Goal: Task Accomplishment & Management: Complete application form

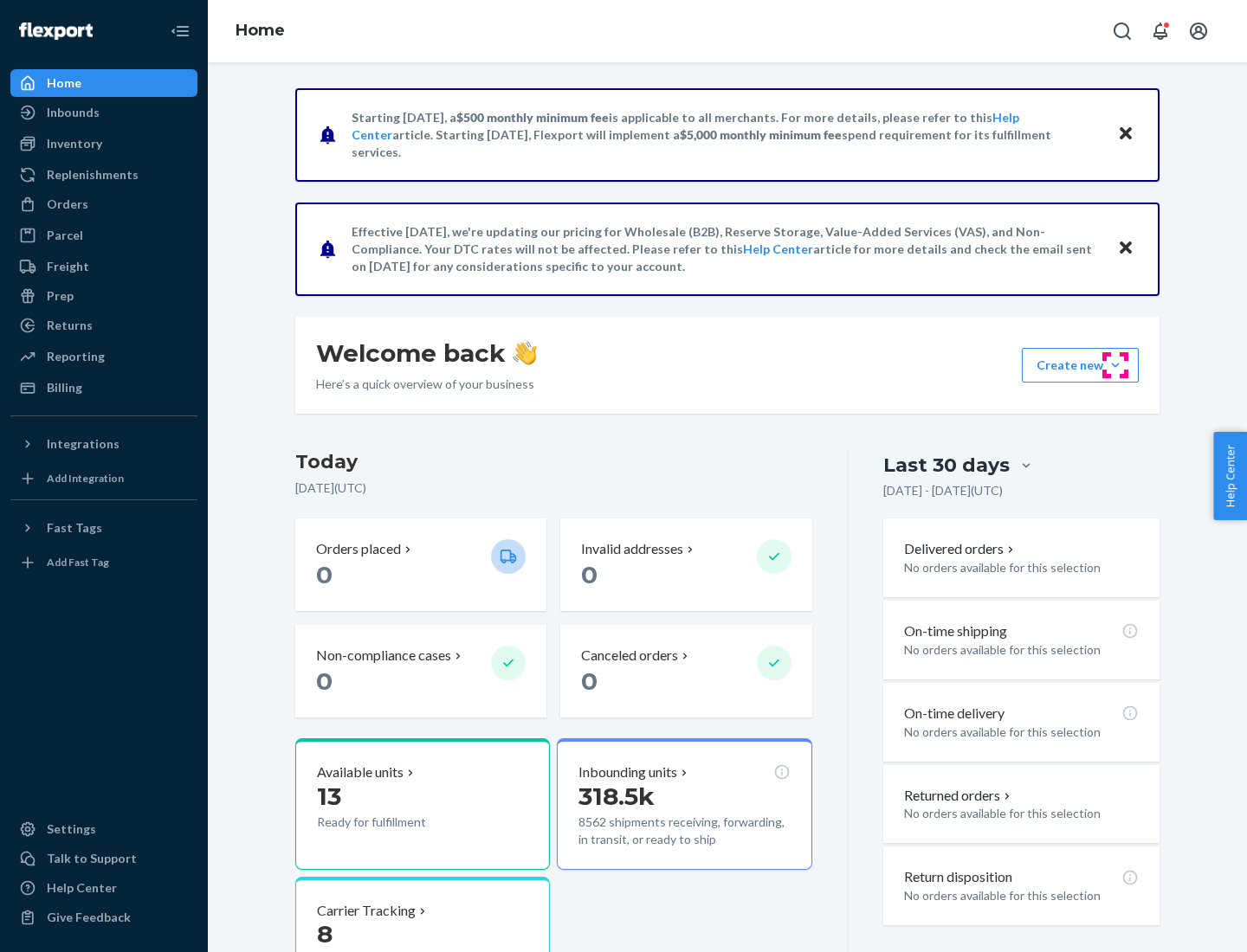
click at [1115, 366] on button "Create new Create new inbound Create new order Create new product" at bounding box center [1080, 365] width 117 height 35
click at [104, 112] on div "Inbounds" at bounding box center [104, 112] width 183 height 24
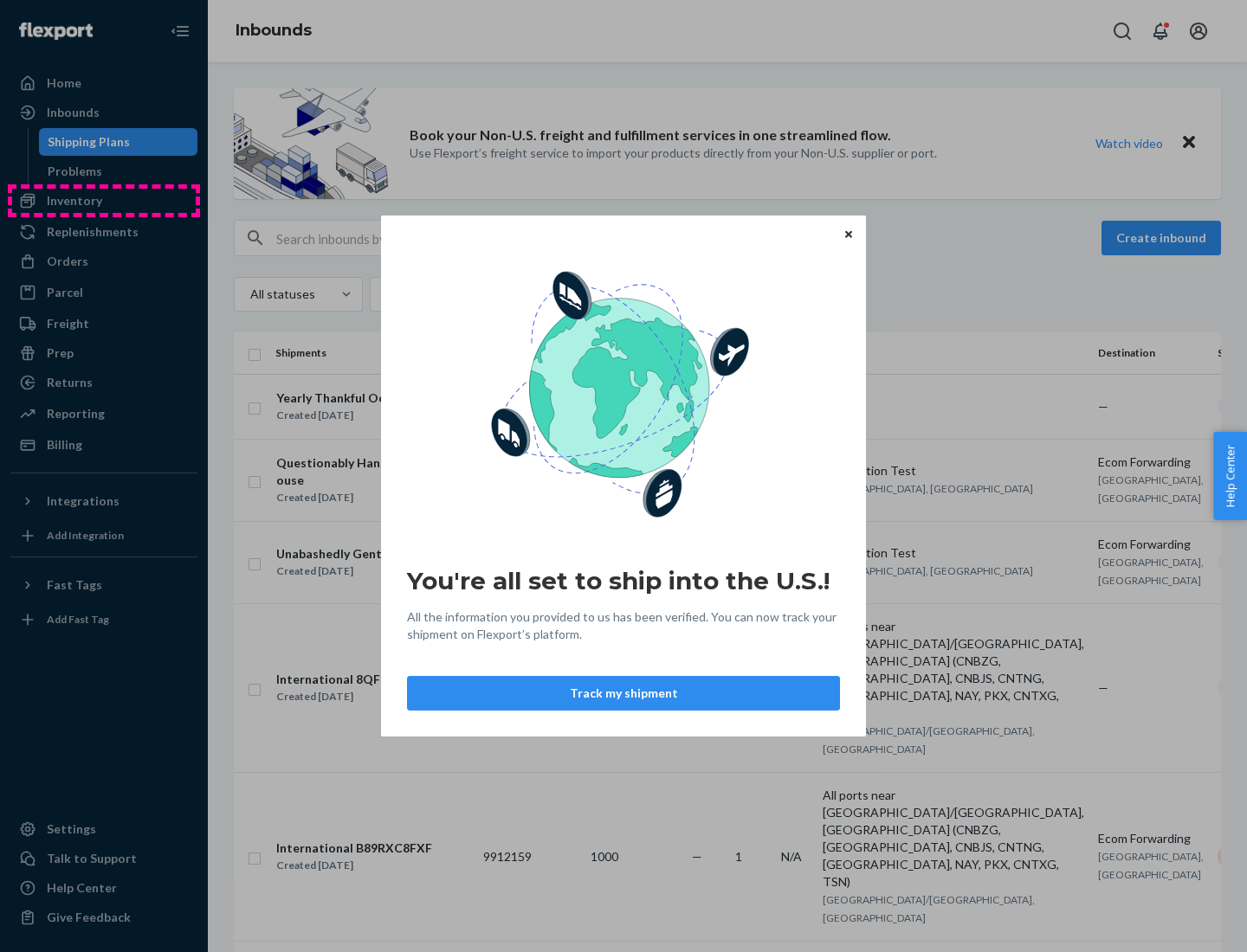
click at [104, 201] on div "You're all set to ship into the U.S.! All the information you provided to us ha…" at bounding box center [623, 476] width 1247 height 952
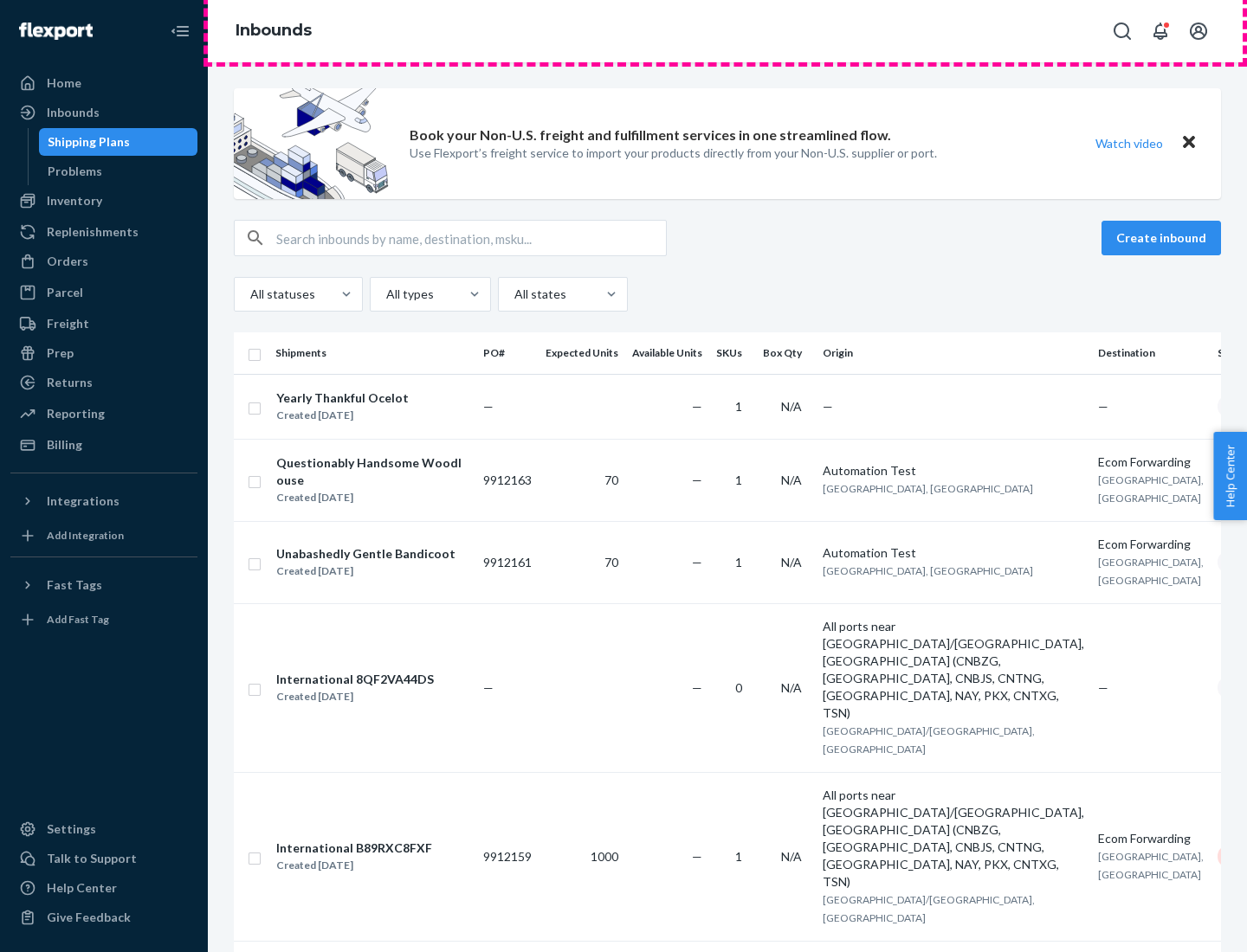
click at [727, 31] on div "Inbounds" at bounding box center [727, 31] width 1039 height 63
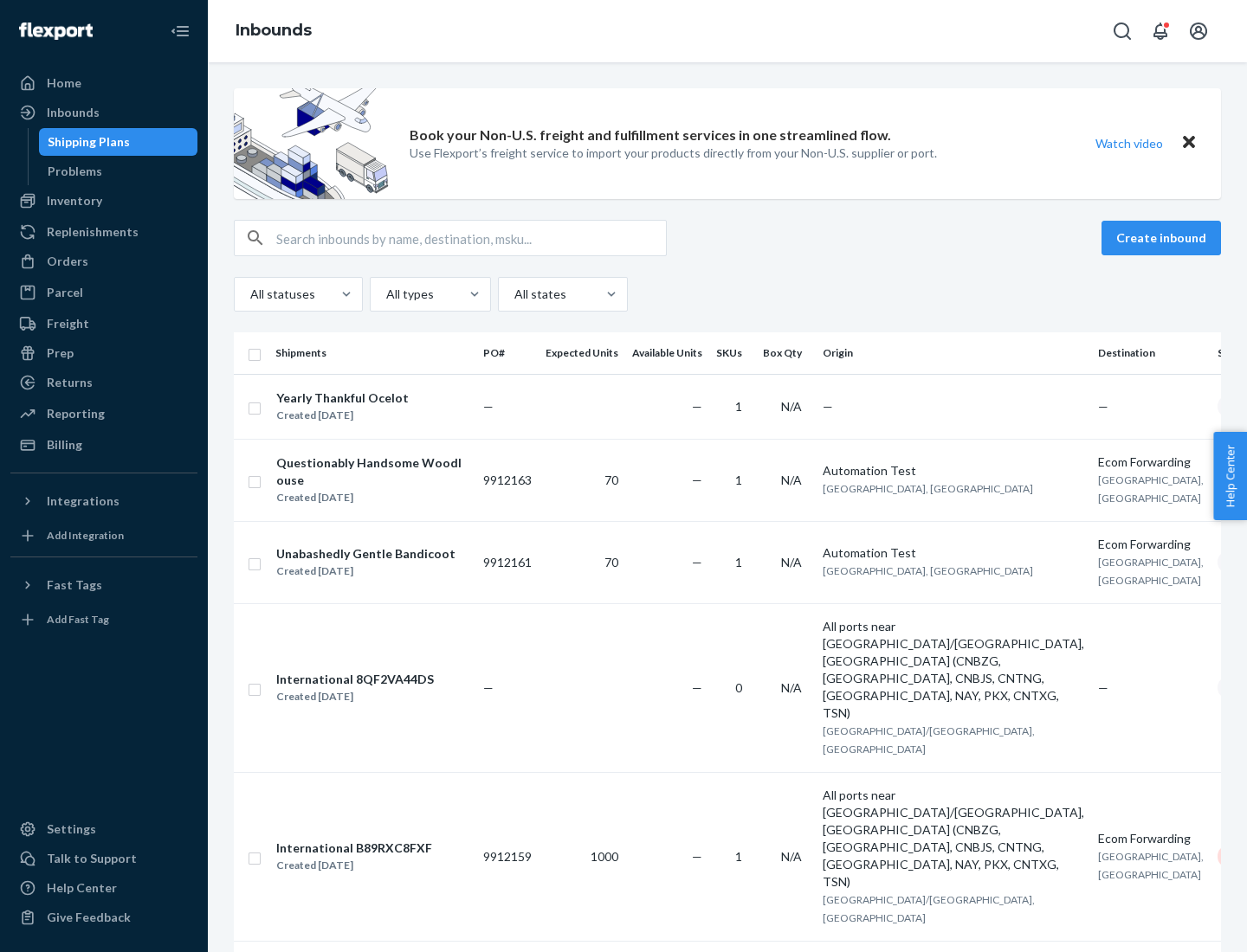
click at [727, 295] on div "All statuses All types All states" at bounding box center [727, 294] width 987 height 35
click at [86, 142] on div "Shipping Plans" at bounding box center [89, 142] width 82 height 18
click at [1164, 238] on button "Create inbound" at bounding box center [1161, 238] width 120 height 35
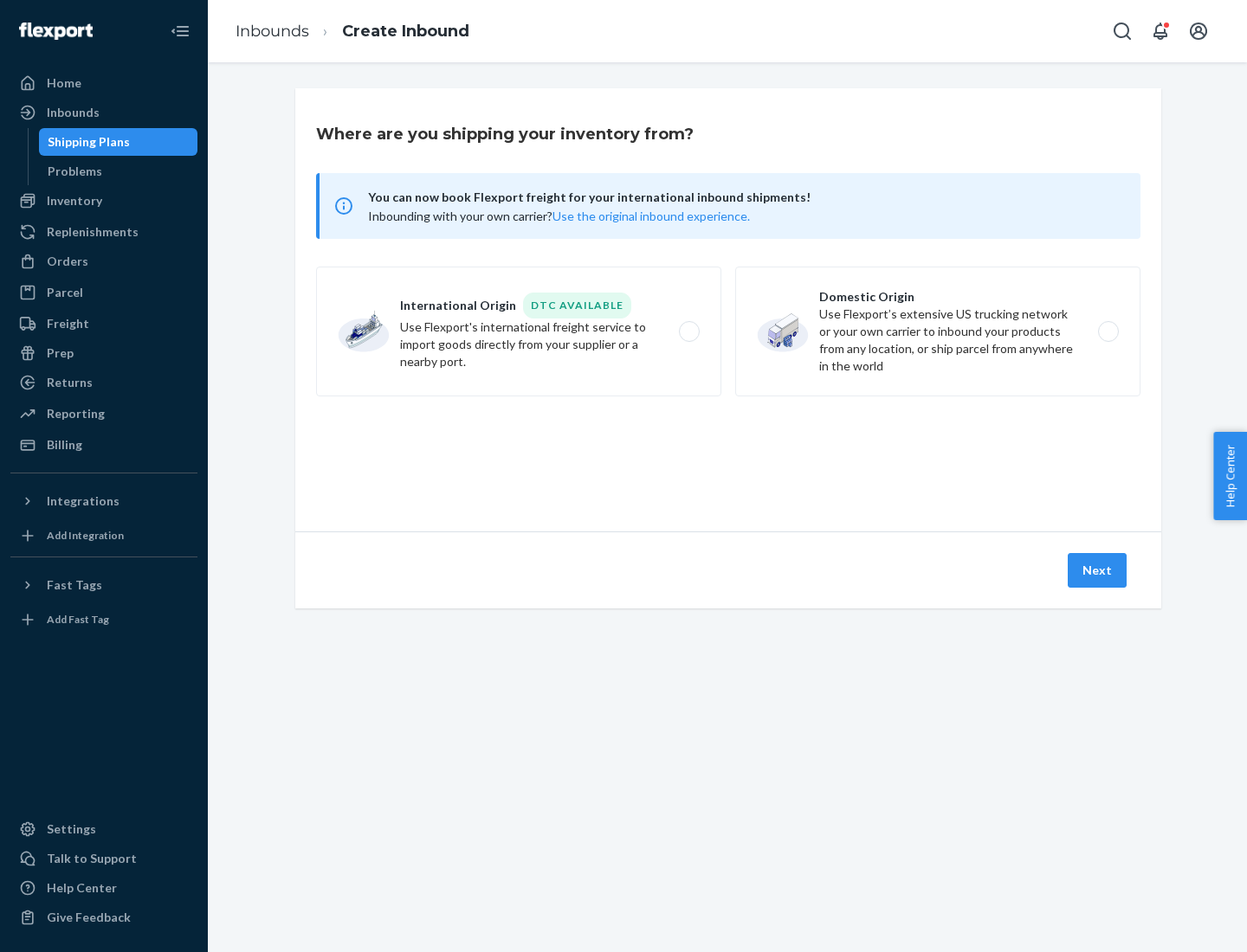
click at [518, 331] on label "International Origin DTC Available Use Flexport's international freight service…" at bounding box center [518, 331] width 405 height 130
click at [689, 331] on input "International Origin DTC Available Use Flexport's international freight service…" at bounding box center [694, 332] width 11 height 11
radio input "true"
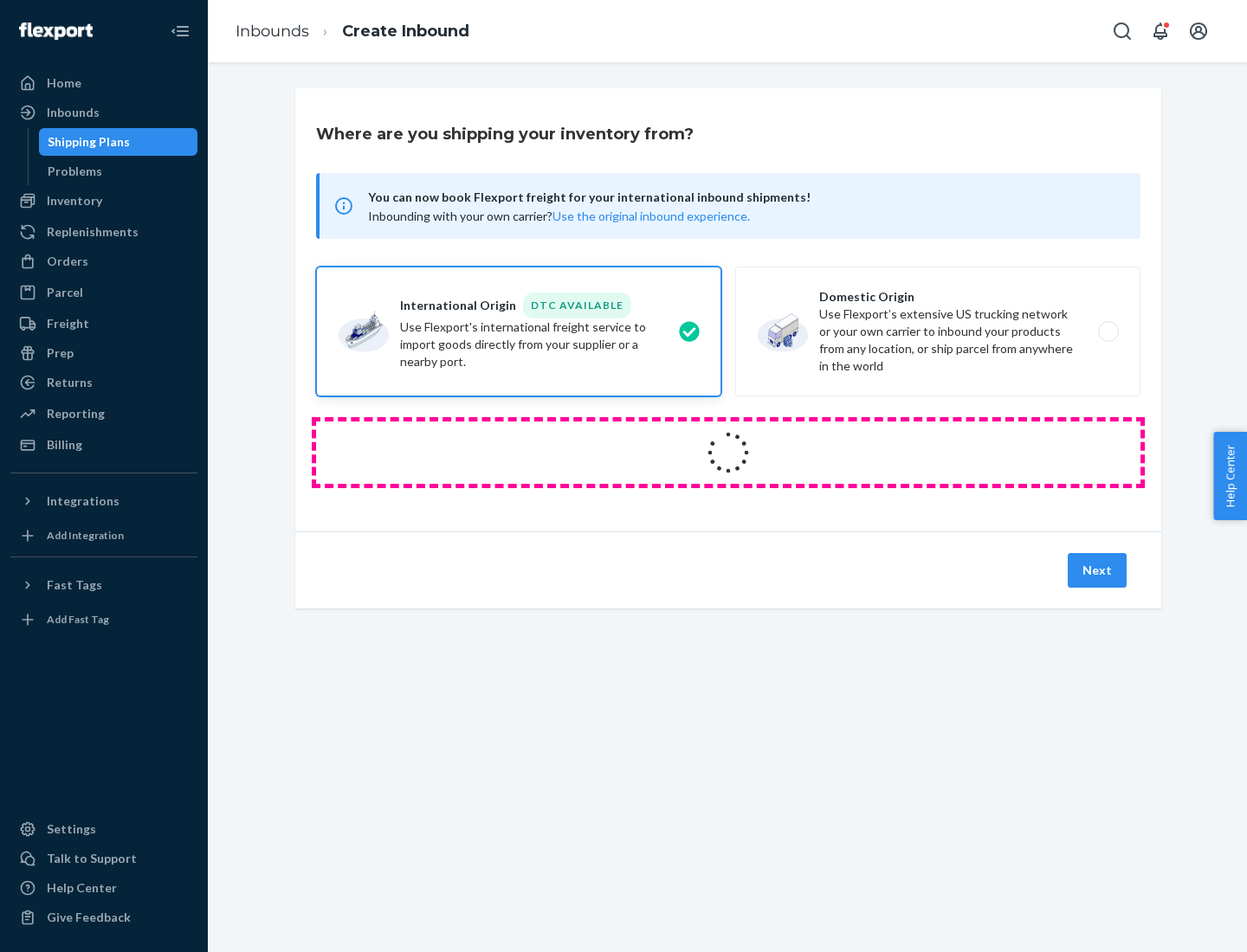
click at [728, 453] on icon at bounding box center [728, 453] width 49 height 49
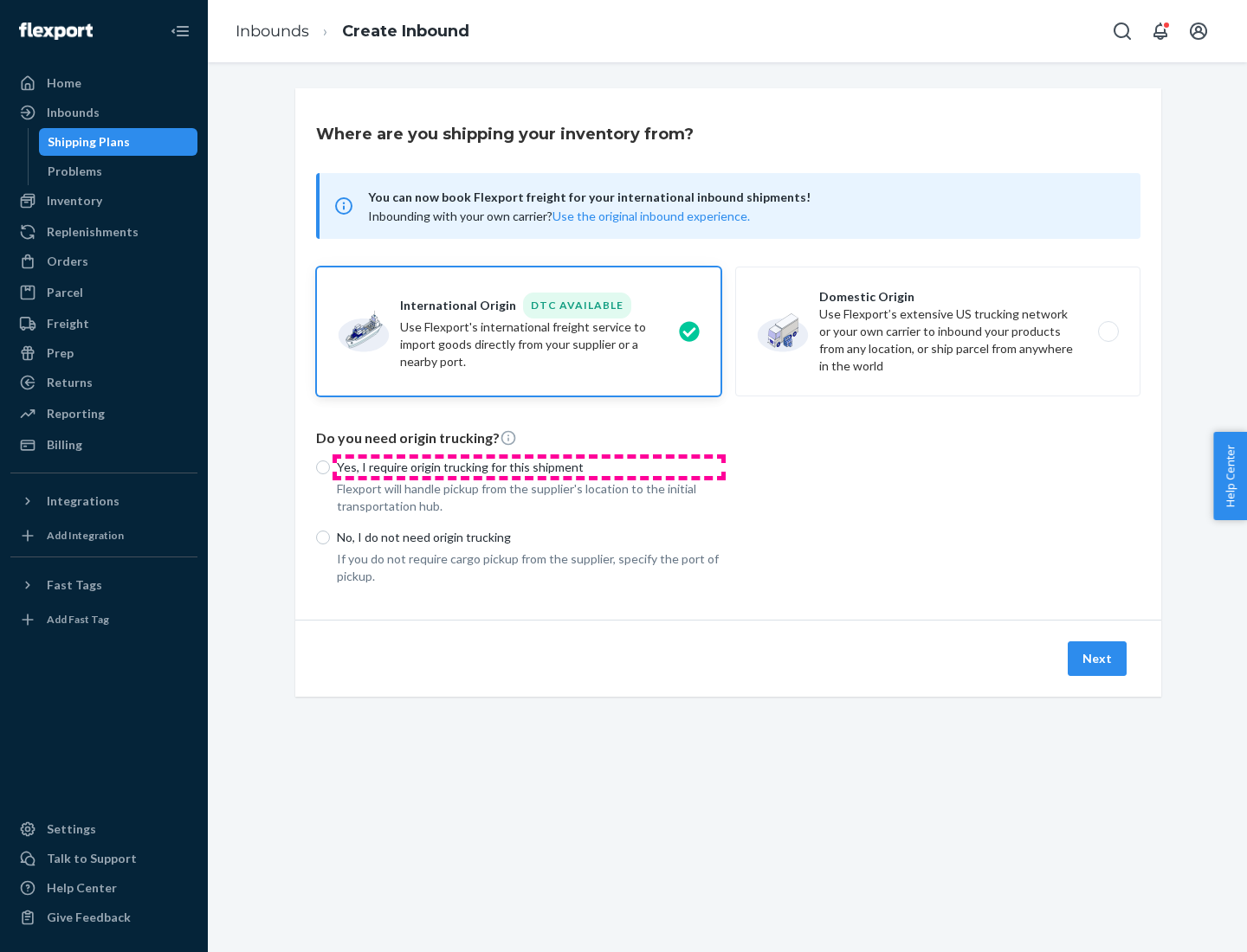
click at [529, 467] on p "Yes, I require origin trucking for this shipment" at bounding box center [529, 468] width 384 height 18
click at [330, 467] on input "Yes, I require origin trucking for this shipment" at bounding box center [323, 467] width 14 height 14
radio input "true"
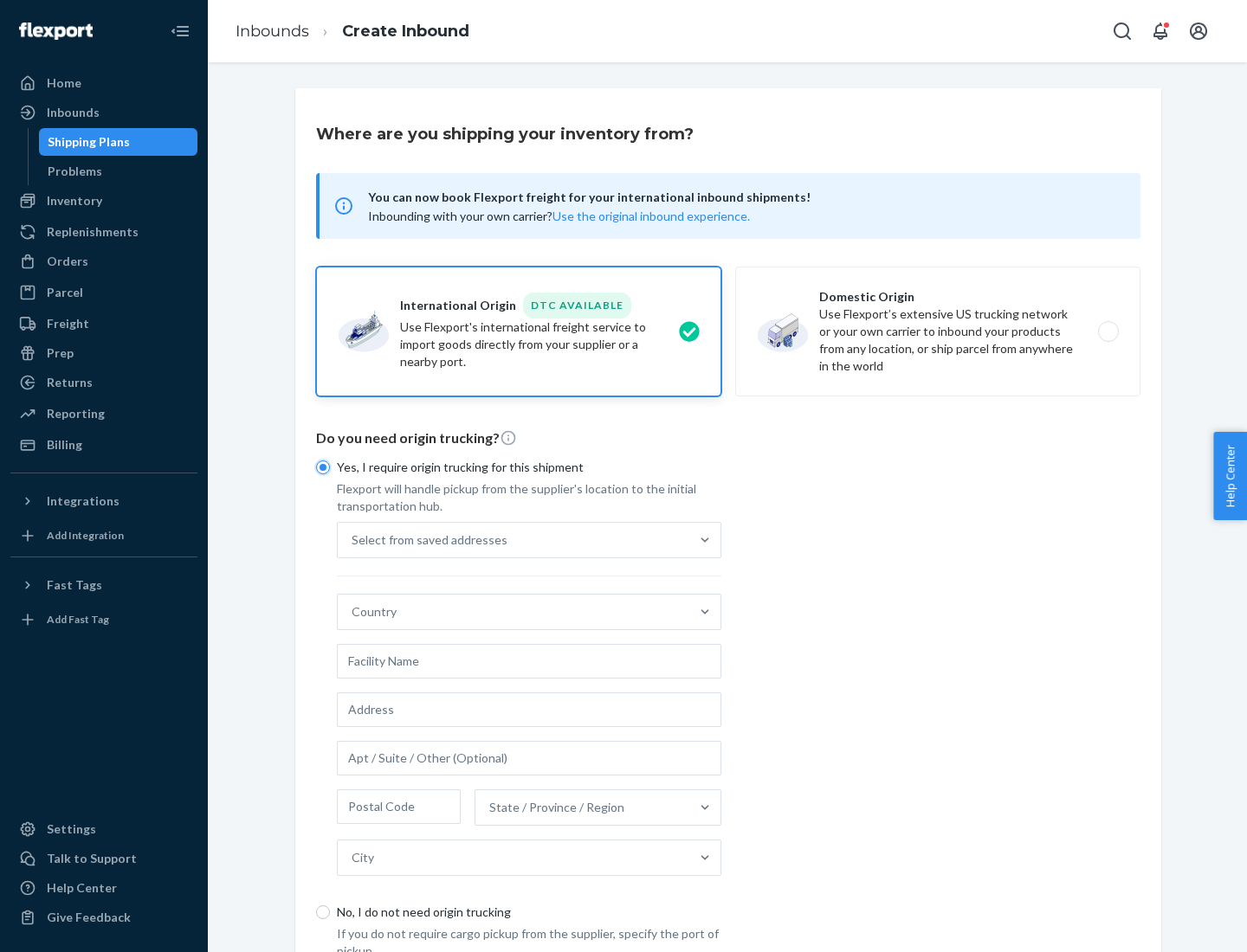
scroll to position [33, 0]
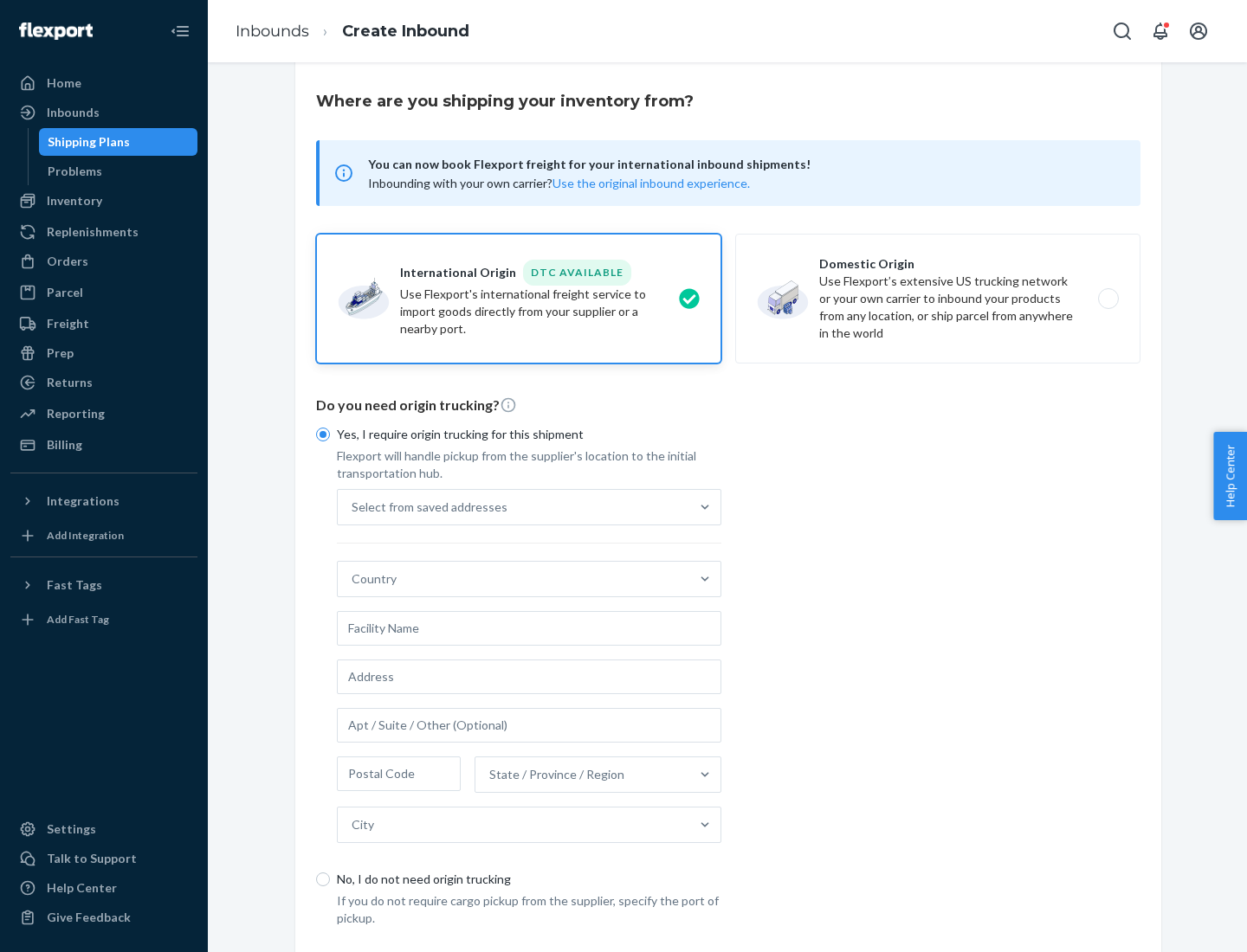
click at [514, 506] on div "Select from saved addresses" at bounding box center [514, 507] width 352 height 35
click at [354, 506] on input "Select from saved addresses" at bounding box center [353, 507] width 2 height 18
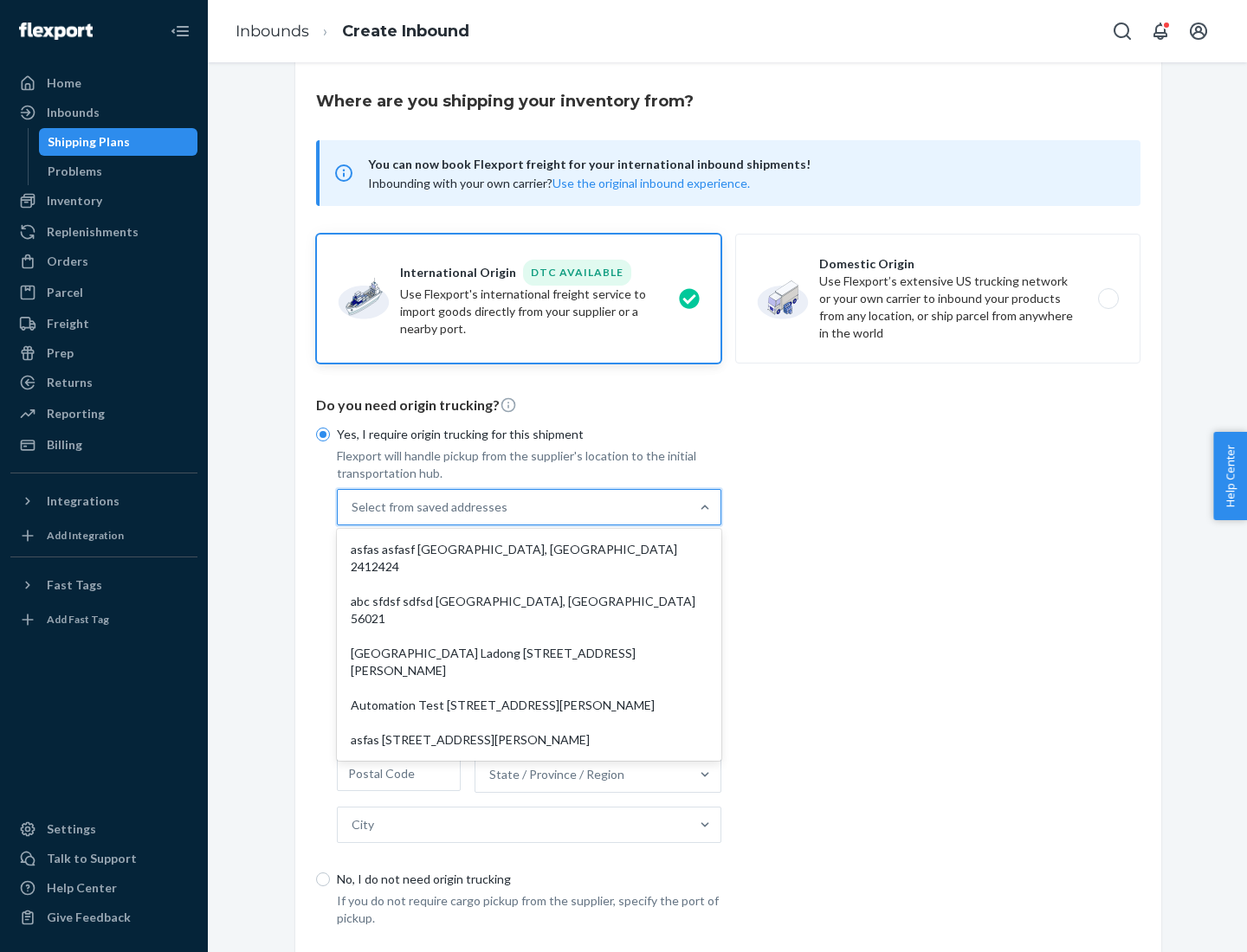
scroll to position [76, 0]
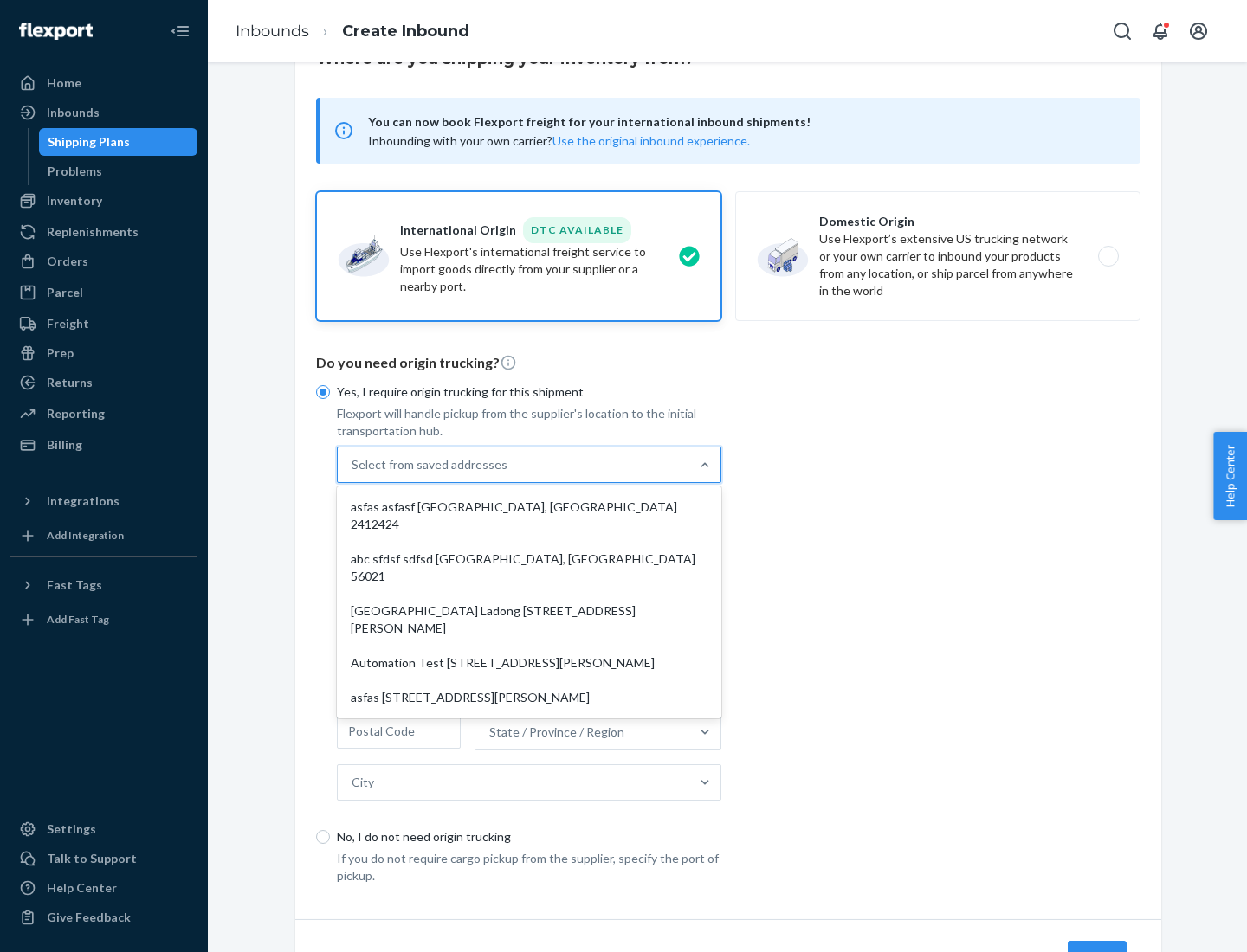
click at [529, 506] on div "asfas asfasf [GEOGRAPHIC_DATA], [GEOGRAPHIC_DATA] 2412424" at bounding box center [529, 516] width 378 height 52
click at [354, 473] on input "option asfas asfasf [GEOGRAPHIC_DATA], [GEOGRAPHIC_DATA] 2412424 focused, 1 of …" at bounding box center [353, 465] width 2 height 18
type input "asfas"
type input "asfasf"
type input "2412424"
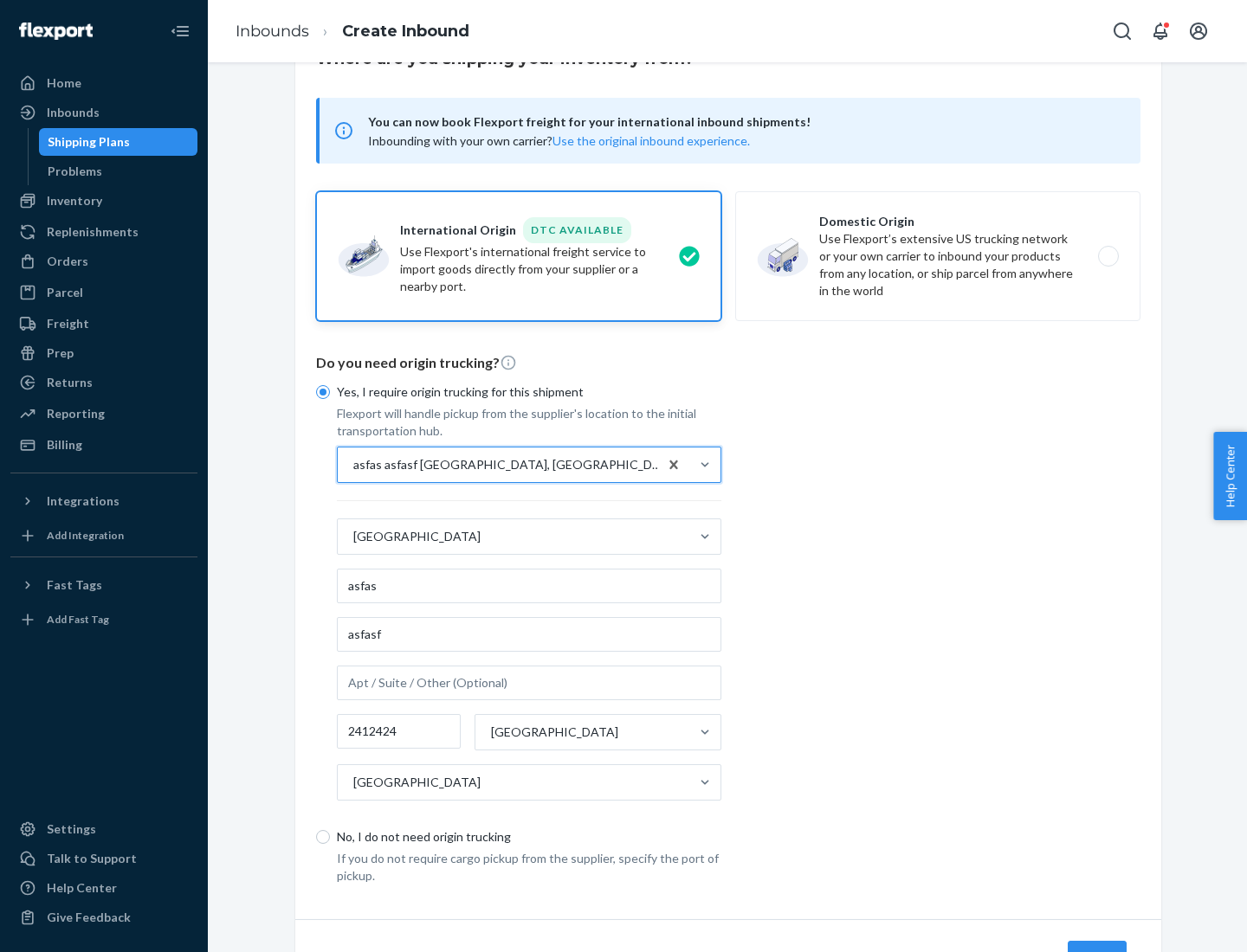
scroll to position [161, 0]
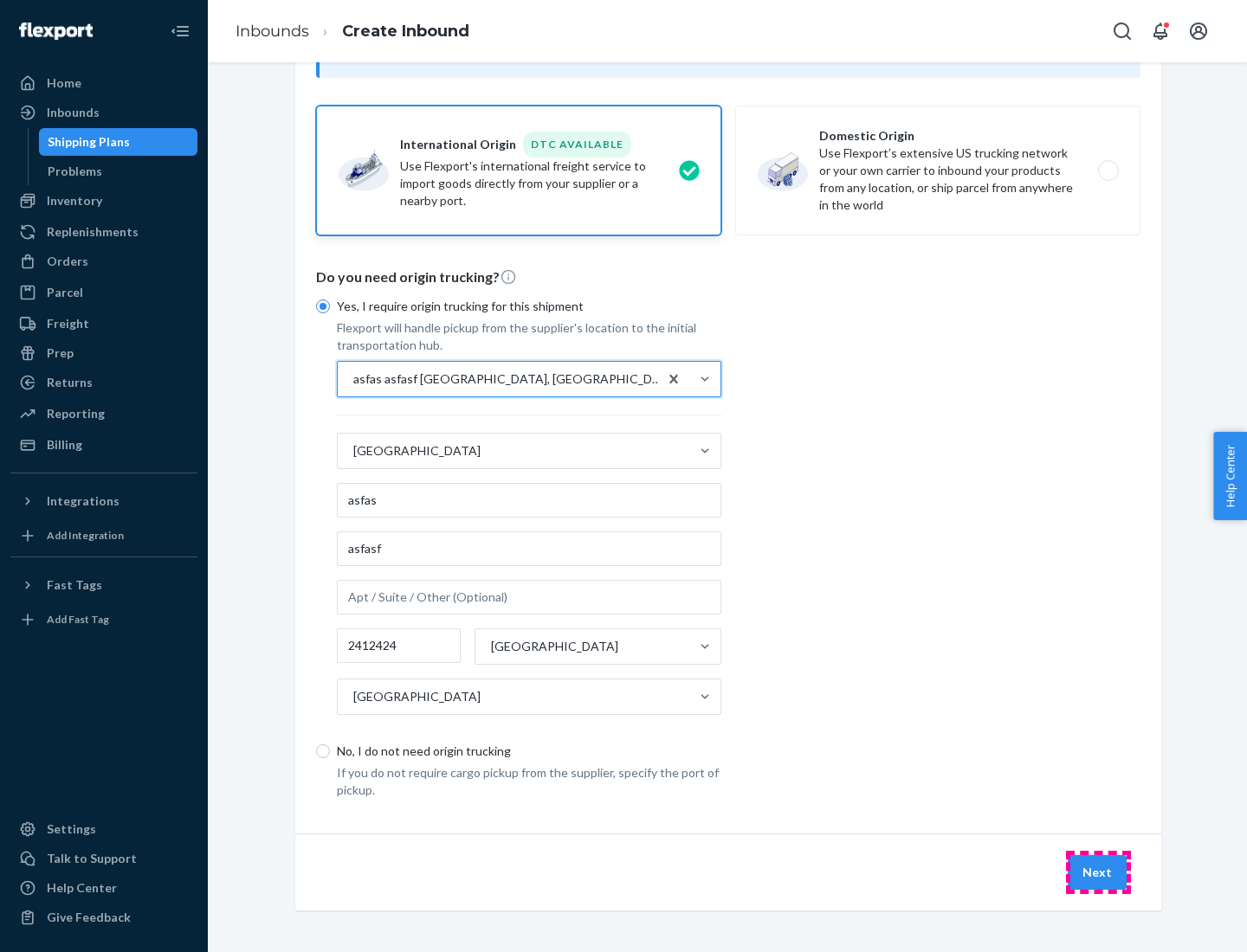
click at [1097, 872] on button "Next" at bounding box center [1096, 872] width 59 height 35
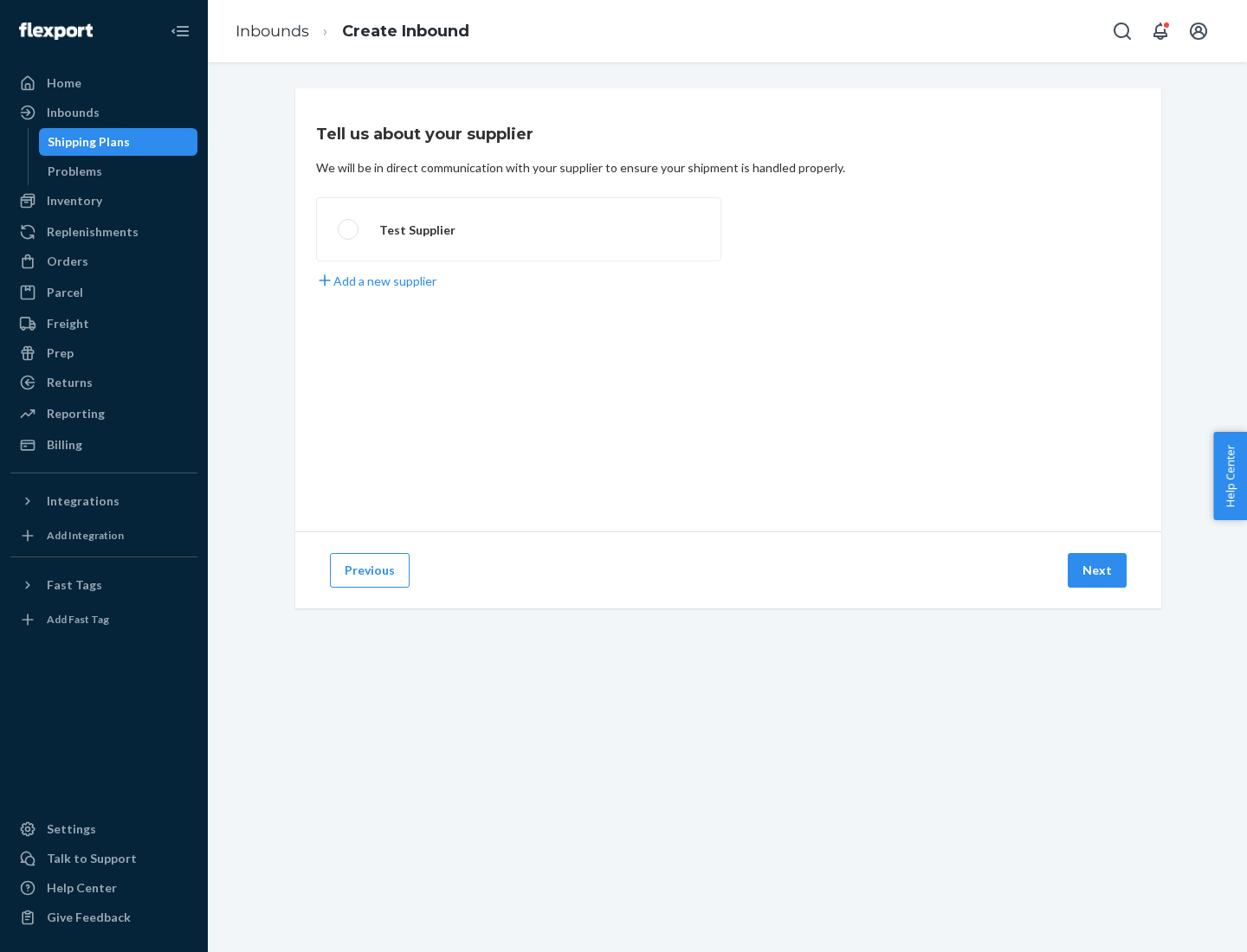
click at [518, 229] on label "Test Supplier" at bounding box center [518, 229] width 405 height 64
click at [349, 229] on input "Test Supplier" at bounding box center [343, 230] width 11 height 11
radio input "true"
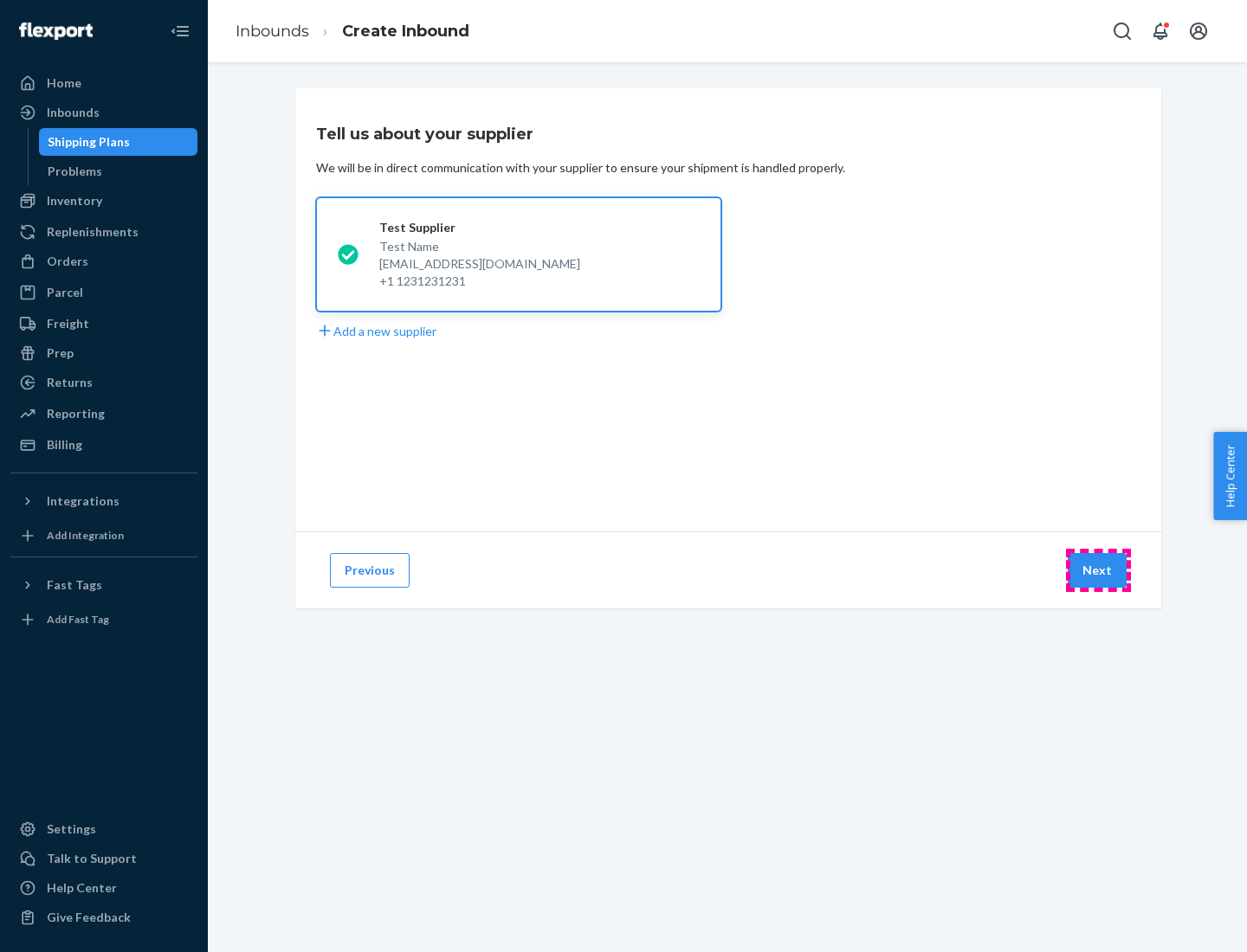
click at [1097, 570] on button "Next" at bounding box center [1096, 570] width 59 height 35
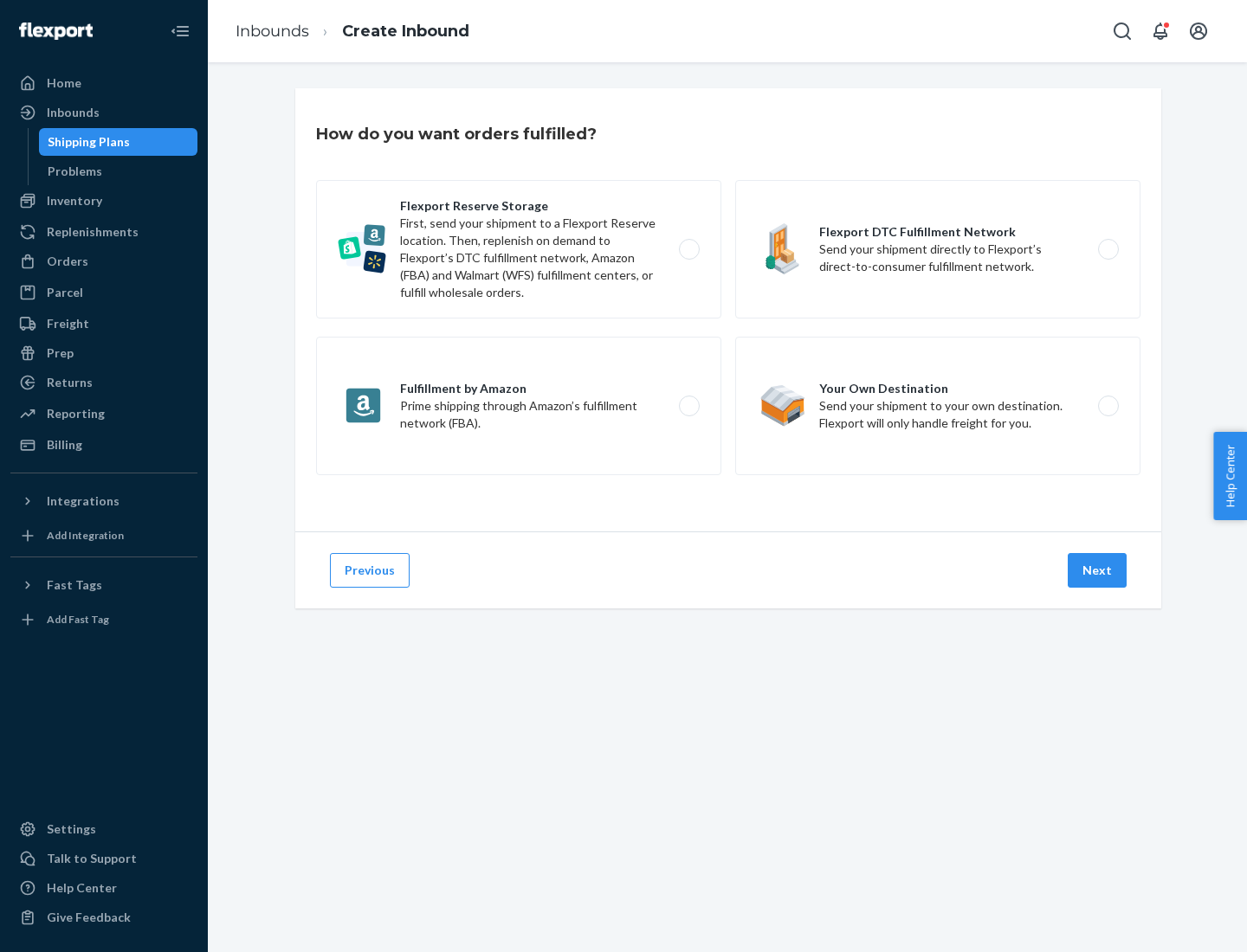
click at [518, 406] on label "Fulfillment by Amazon Prime shipping through Amazon’s fulfillment network (FBA)." at bounding box center [518, 406] width 405 height 138
click at [689, 406] on input "Fulfillment by Amazon Prime shipping through Amazon’s fulfillment network (FBA)." at bounding box center [694, 406] width 11 height 11
radio input "true"
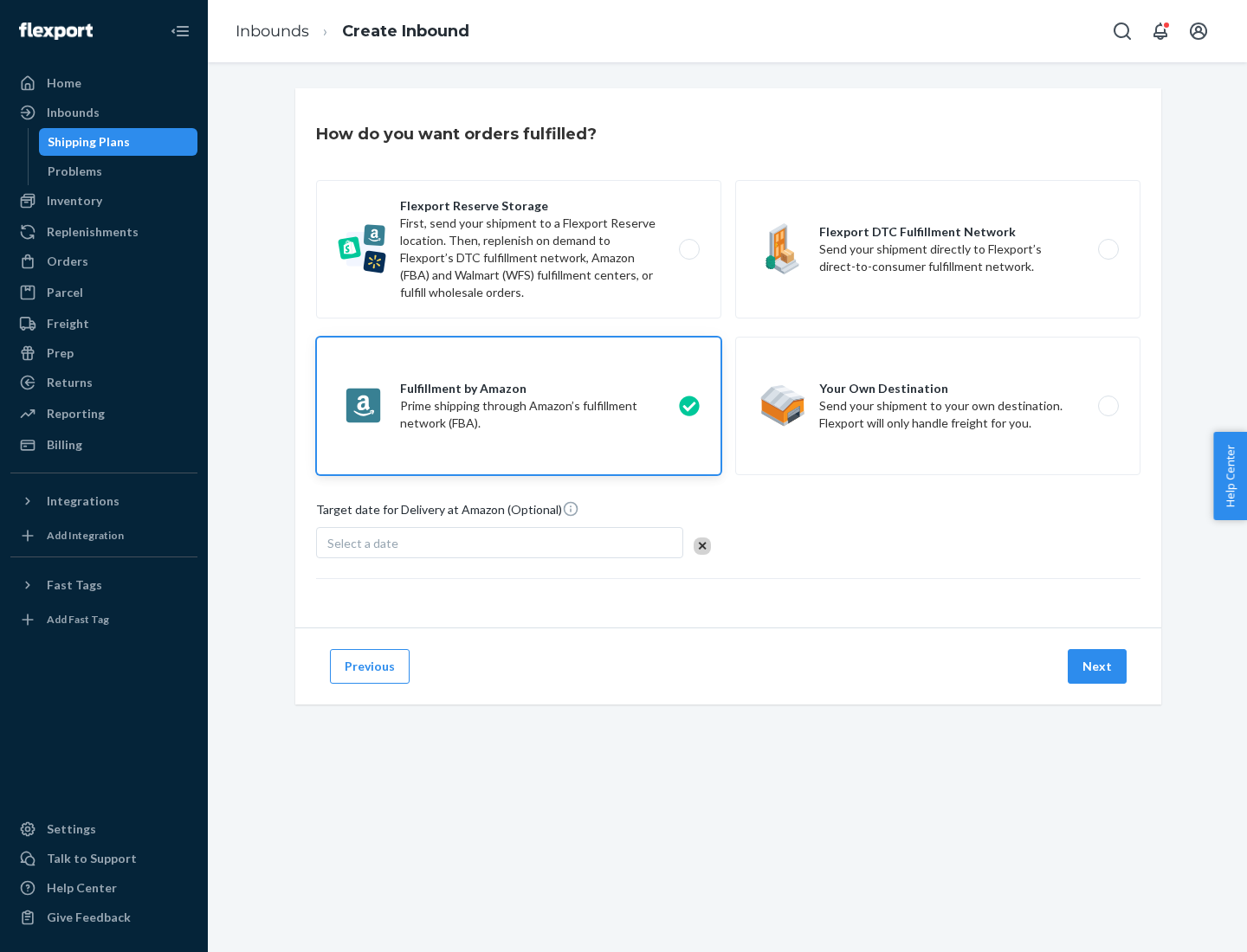
click at [1097, 667] on button "Next" at bounding box center [1096, 666] width 59 height 35
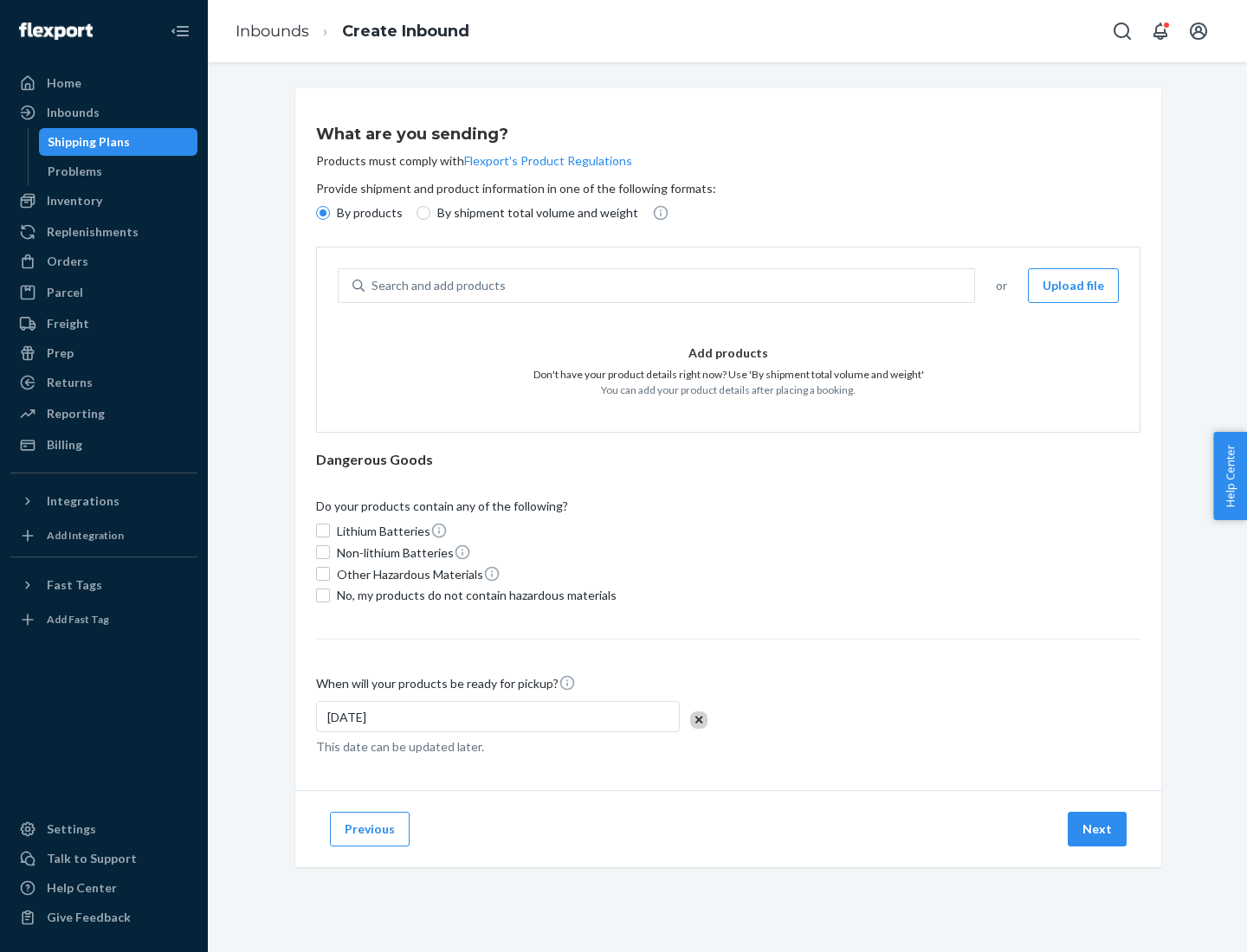
click at [532, 213] on p "By shipment total volume and weight" at bounding box center [537, 212] width 201 height 18
click at [430, 213] on input "By shipment total volume and weight" at bounding box center [423, 212] width 14 height 14
radio input "true"
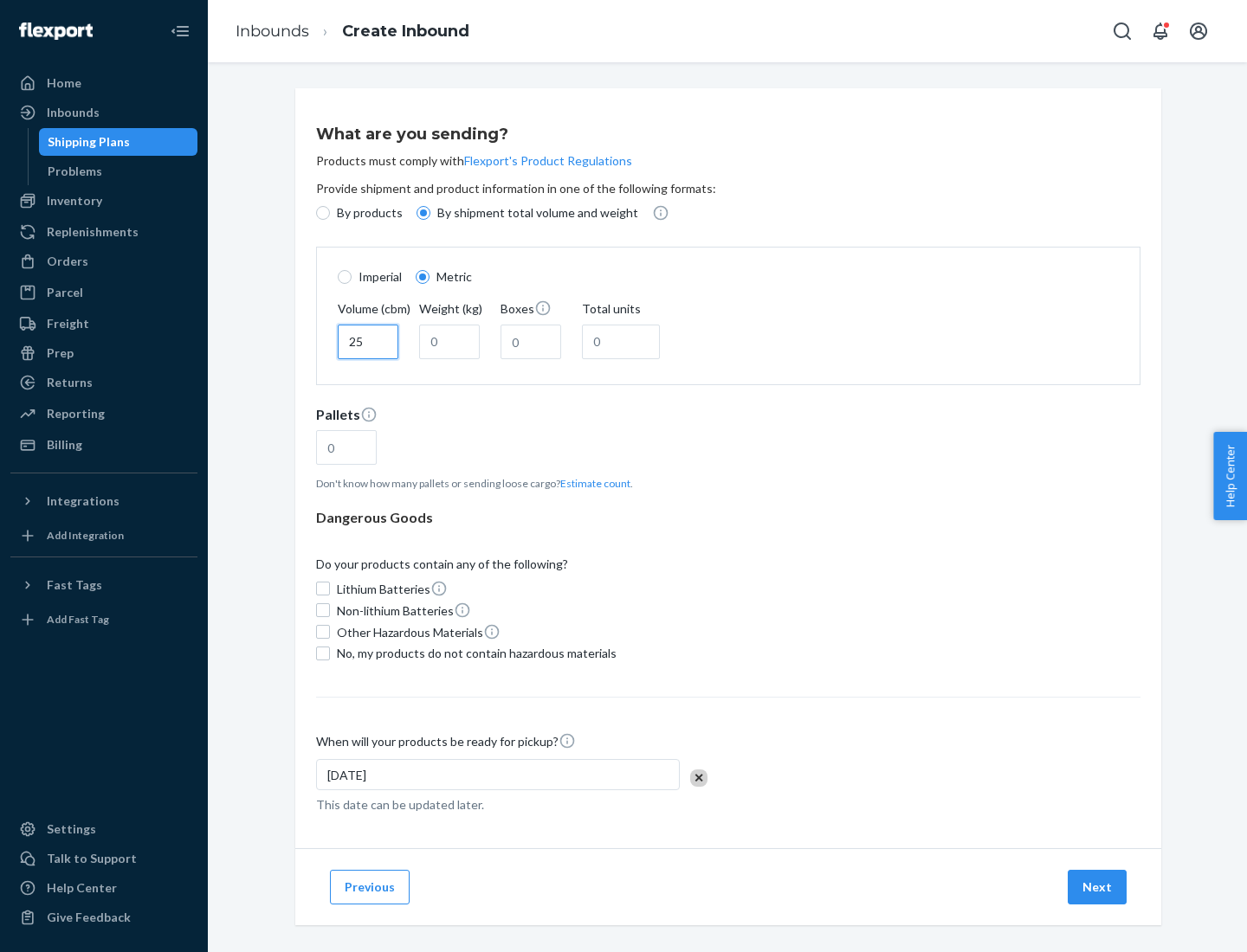
type input "25"
type input "100"
type input "50"
type input "500"
click at [591, 483] on button "Estimate count" at bounding box center [595, 483] width 70 height 15
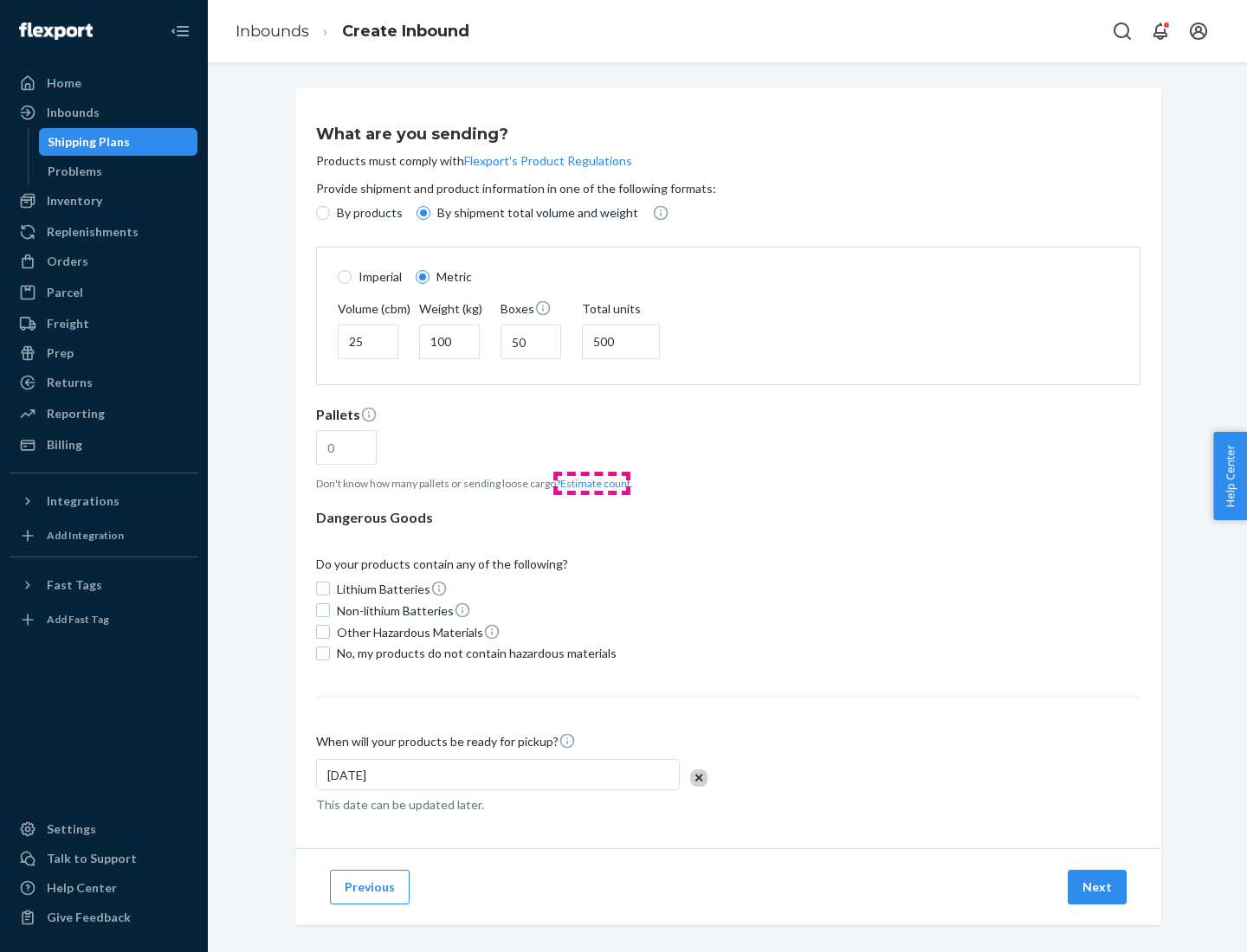
type input "16"
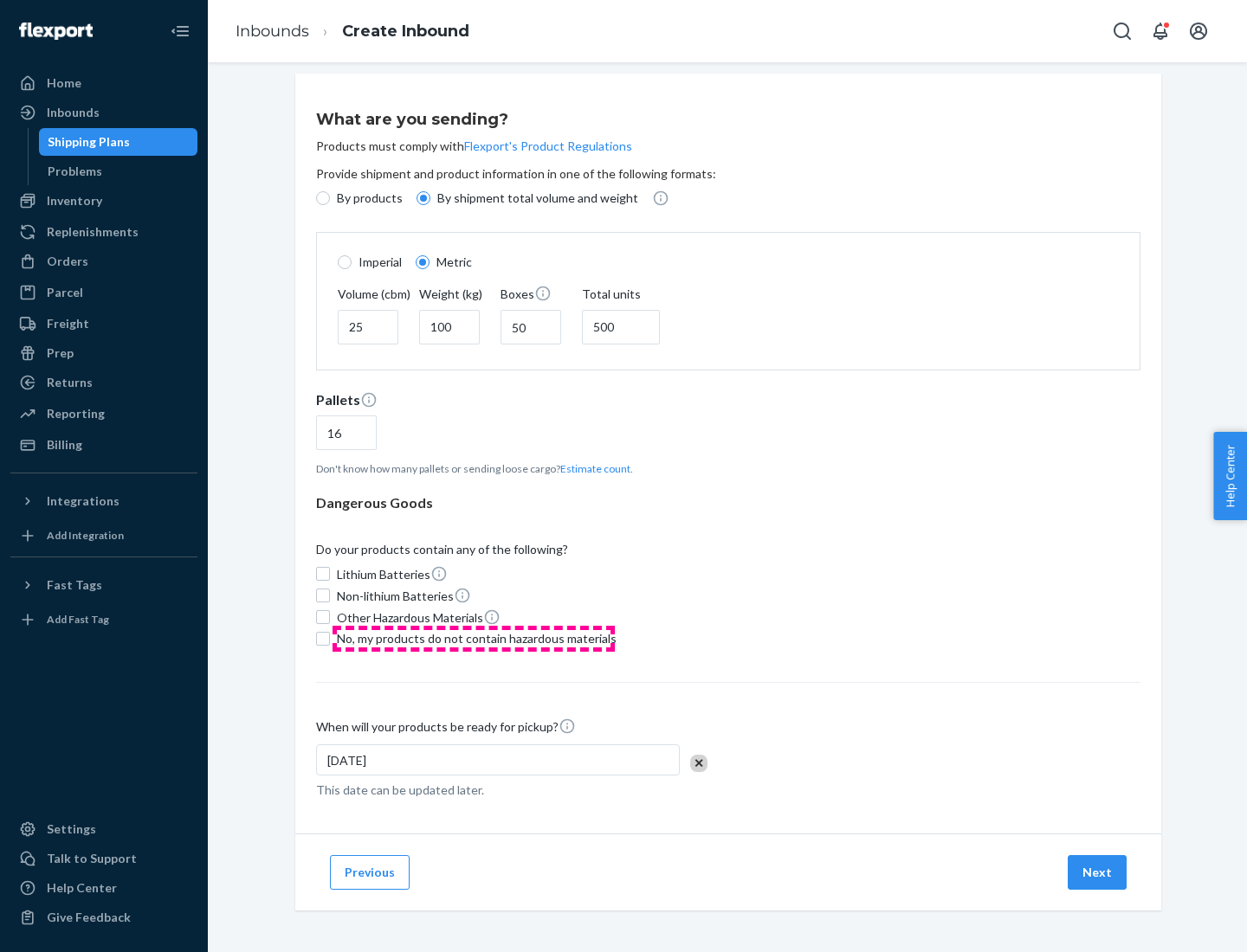
click at [473, 638] on span "No, my products do not contain hazardous materials" at bounding box center [476, 639] width 280 height 18
click at [330, 638] on input "No, my products do not contain hazardous materials" at bounding box center [323, 639] width 14 height 14
checkbox input "true"
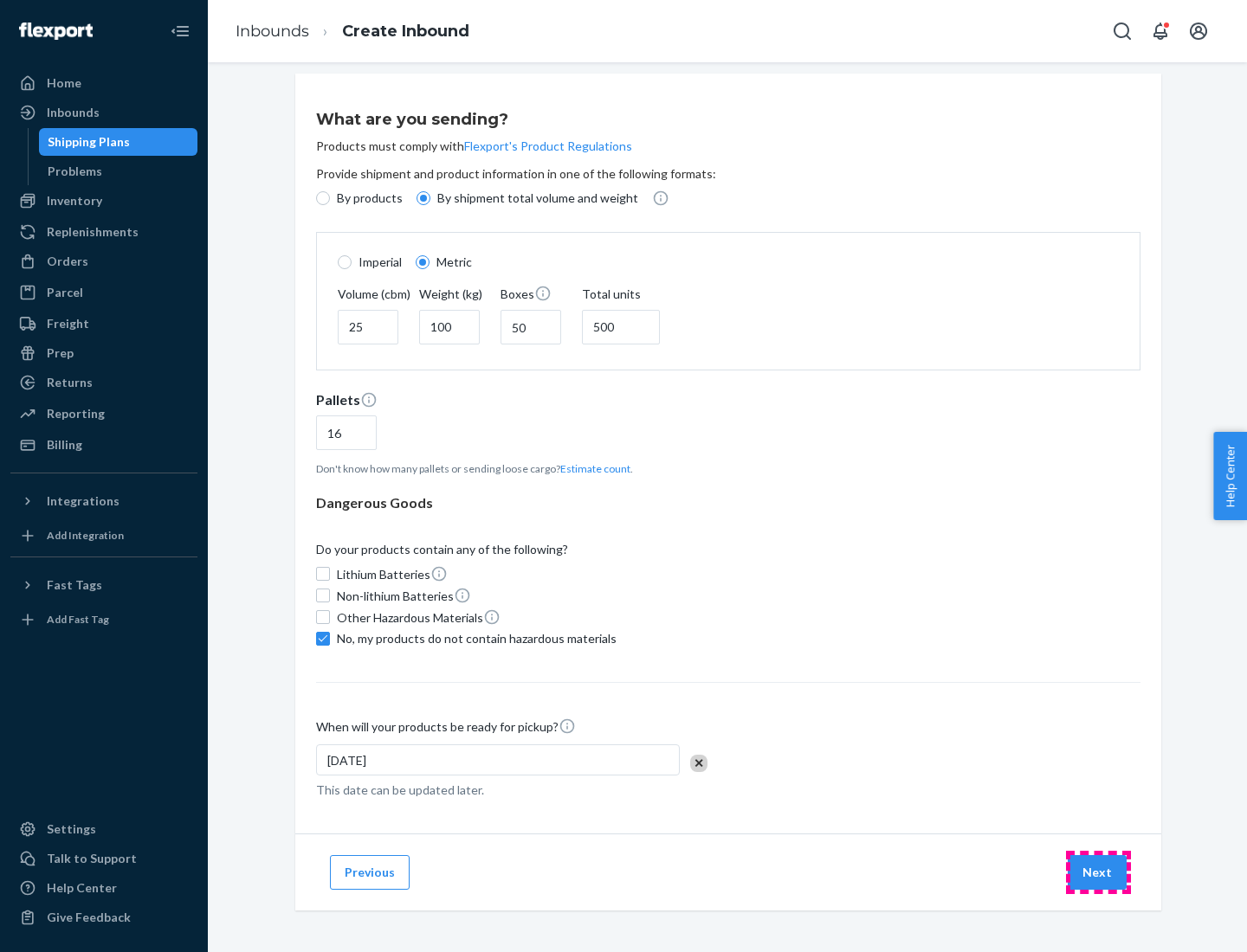
click at [1097, 872] on button "Next" at bounding box center [1096, 872] width 59 height 35
